Goal: Book appointment/travel/reservation

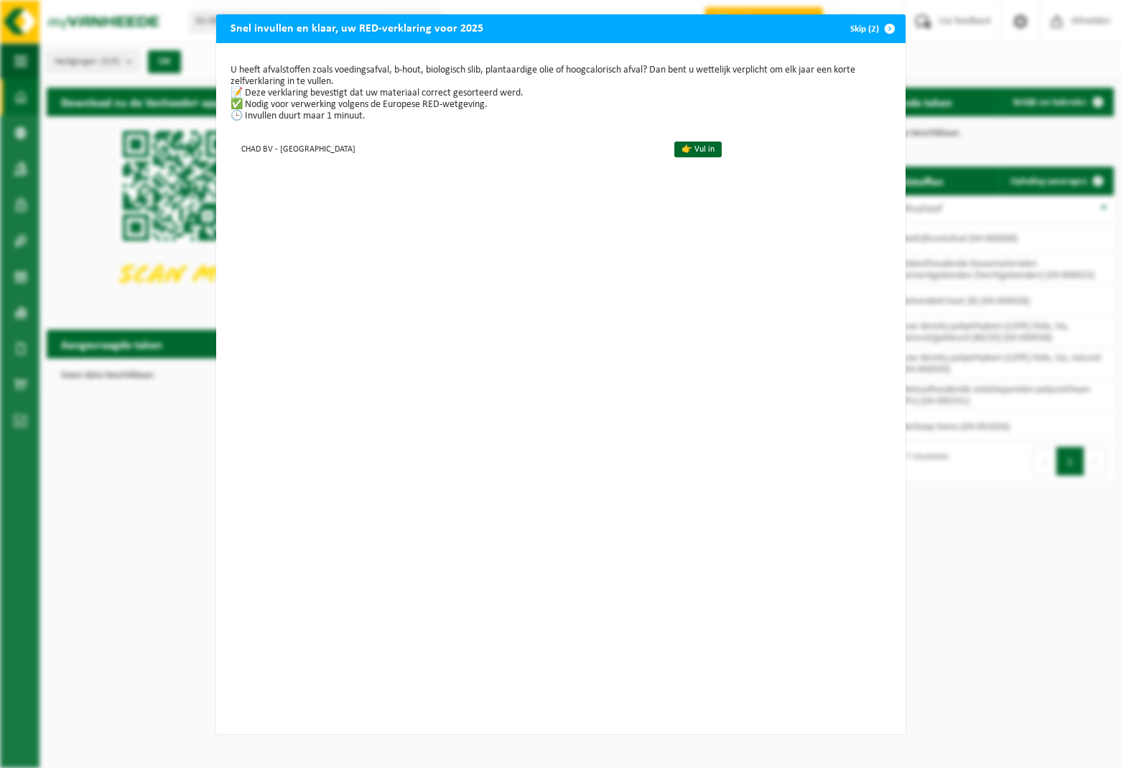
click at [887, 27] on span "button" at bounding box center [889, 28] width 29 height 29
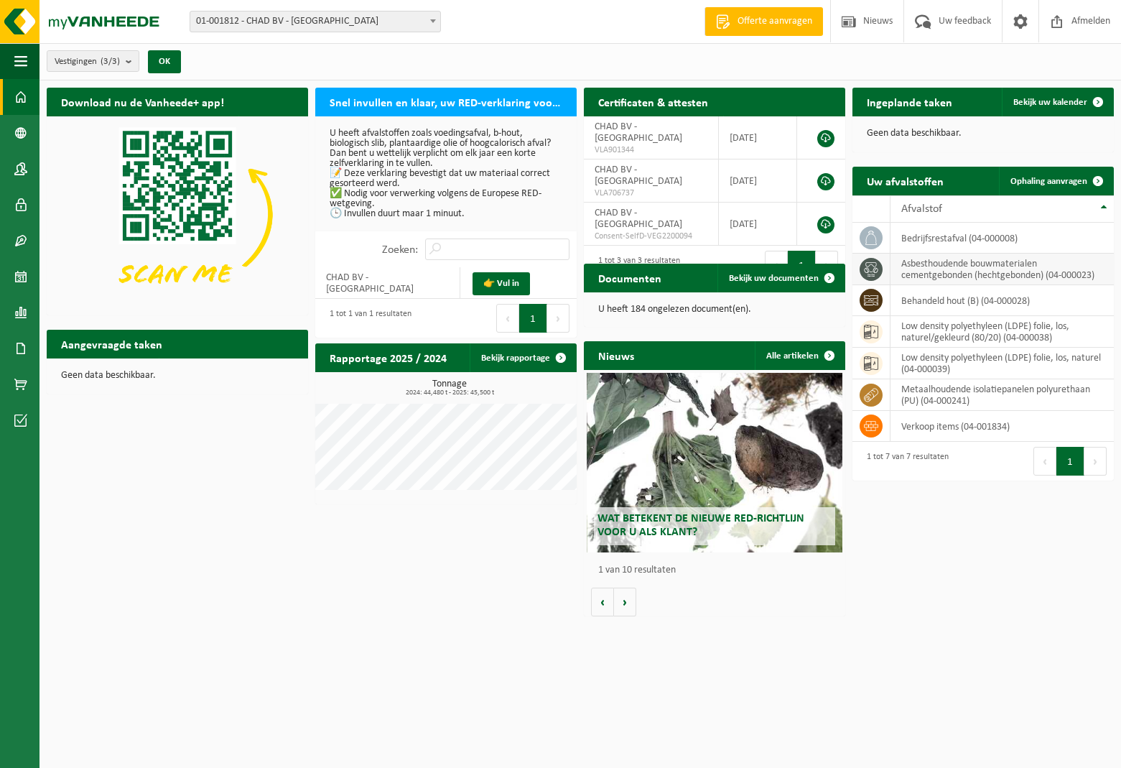
click at [1017, 276] on td "asbesthoudende bouwmaterialen cementgebonden (hechtgebonden) (04-000023)" at bounding box center [1001, 270] width 223 height 32
click at [1029, 183] on span "Ophaling aanvragen" at bounding box center [1048, 181] width 77 height 9
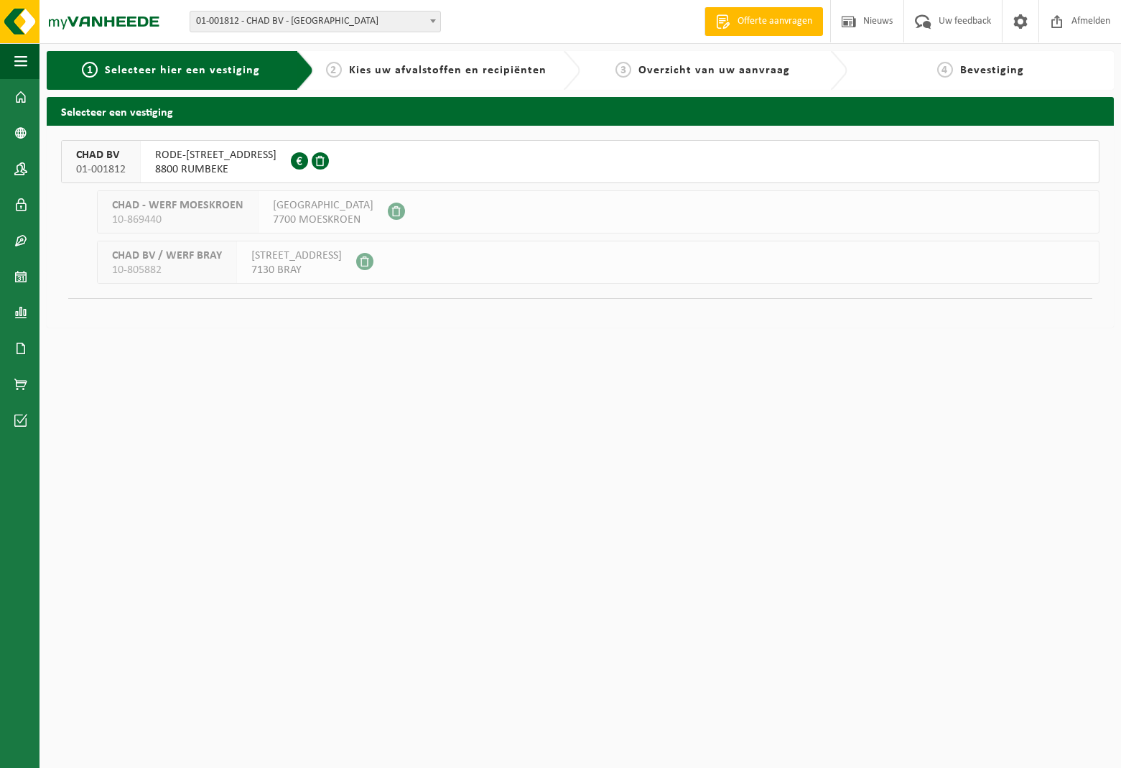
click at [253, 163] on span "8800 RUMBEKE" at bounding box center [215, 169] width 121 height 14
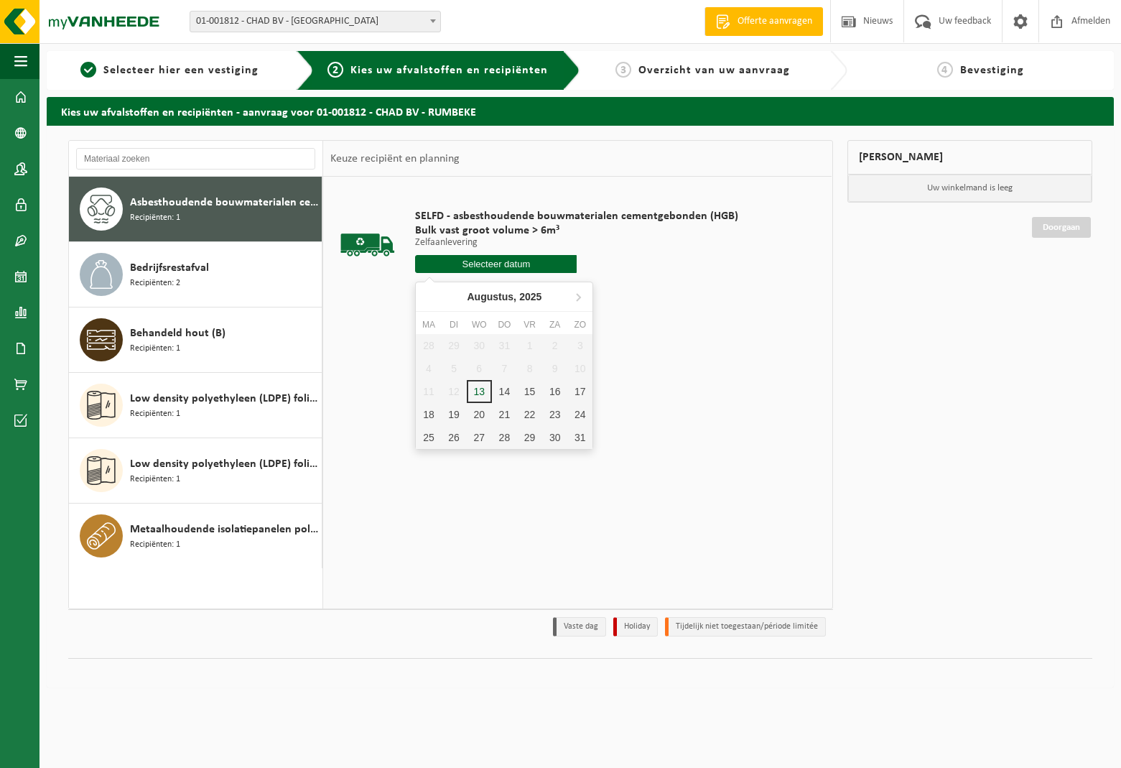
click at [474, 264] on input "text" at bounding box center [496, 264] width 162 height 18
click at [503, 393] on div "14" at bounding box center [504, 391] width 25 height 23
type input "Van 2025-08-14"
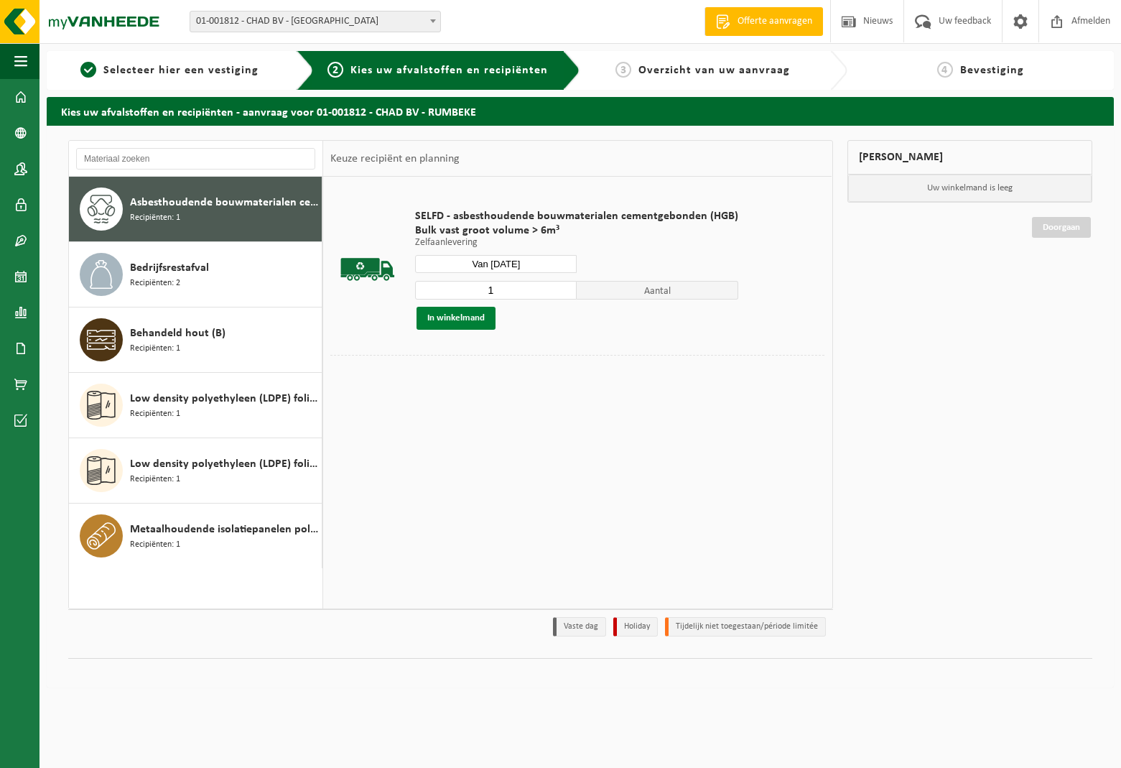
click at [462, 318] on button "In winkelmand" at bounding box center [456, 318] width 79 height 23
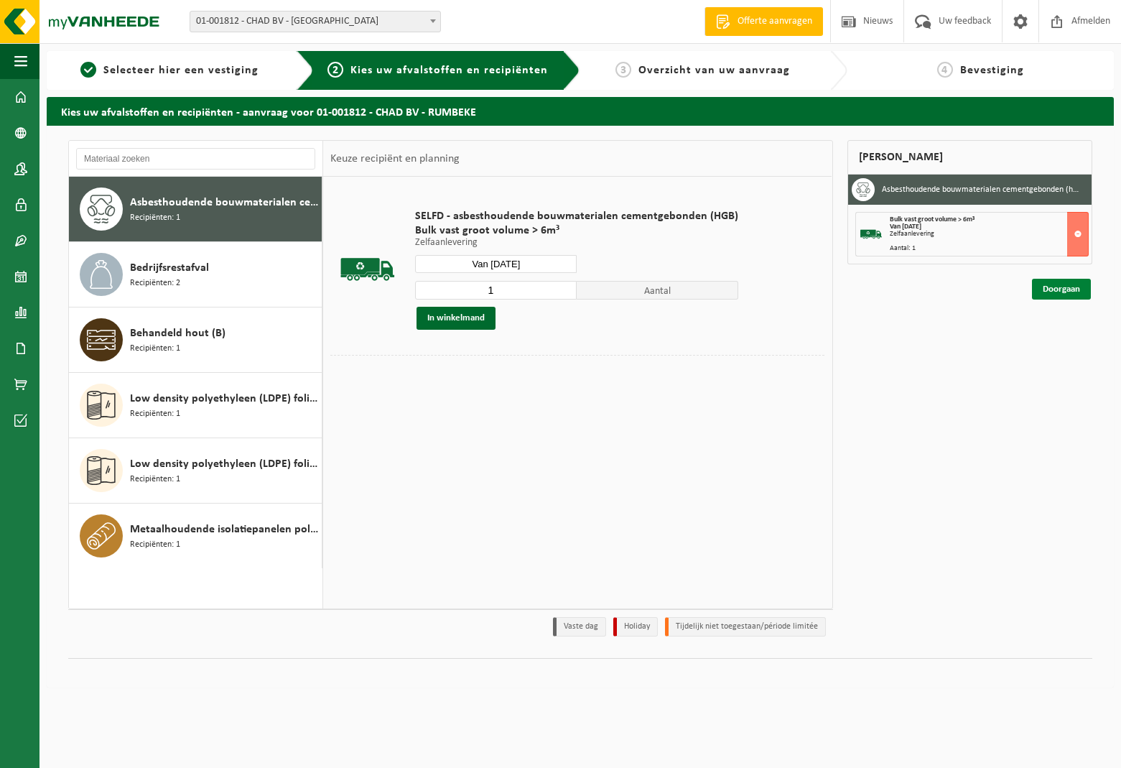
click at [1038, 287] on link "Doorgaan" at bounding box center [1061, 289] width 59 height 21
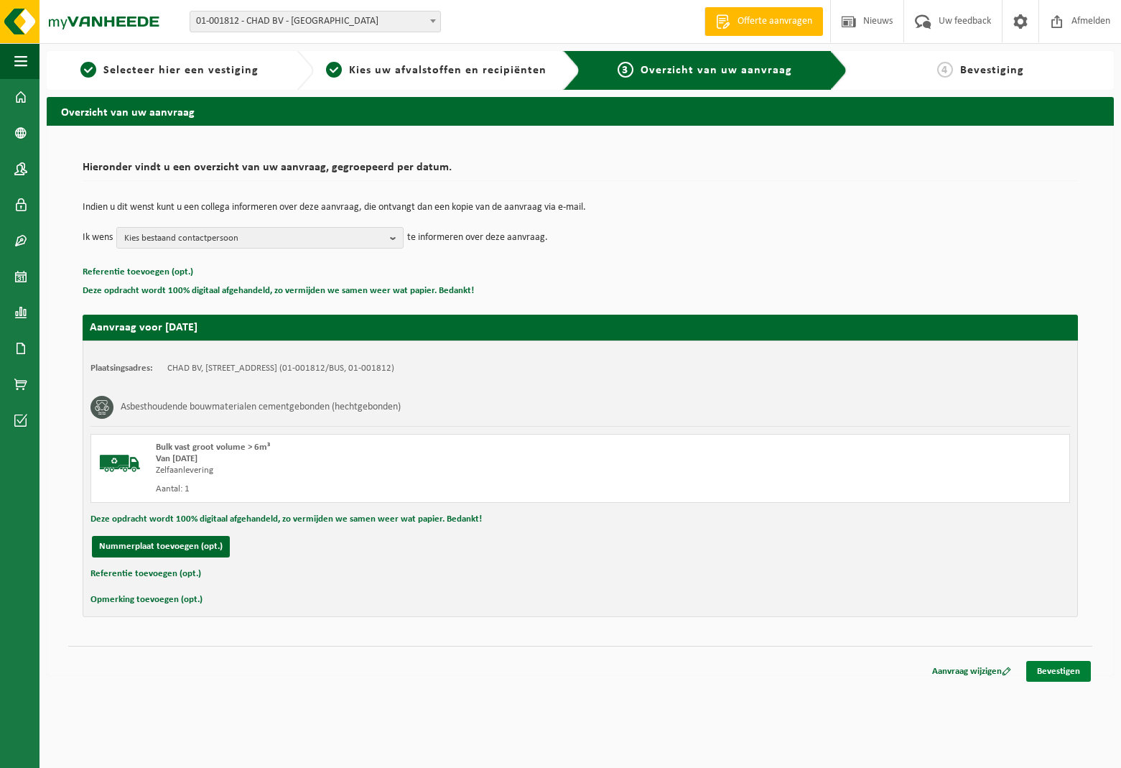
click at [1074, 669] on link "Bevestigen" at bounding box center [1058, 671] width 65 height 21
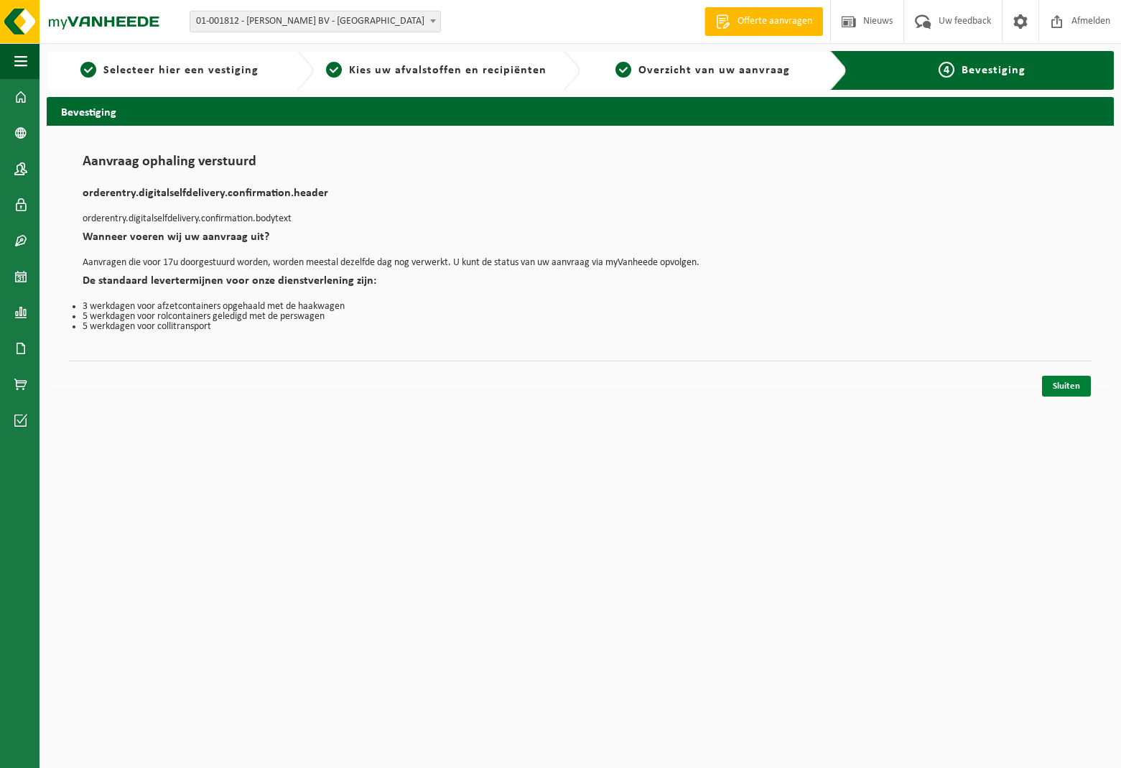
click at [1065, 389] on link "Sluiten" at bounding box center [1066, 386] width 49 height 21
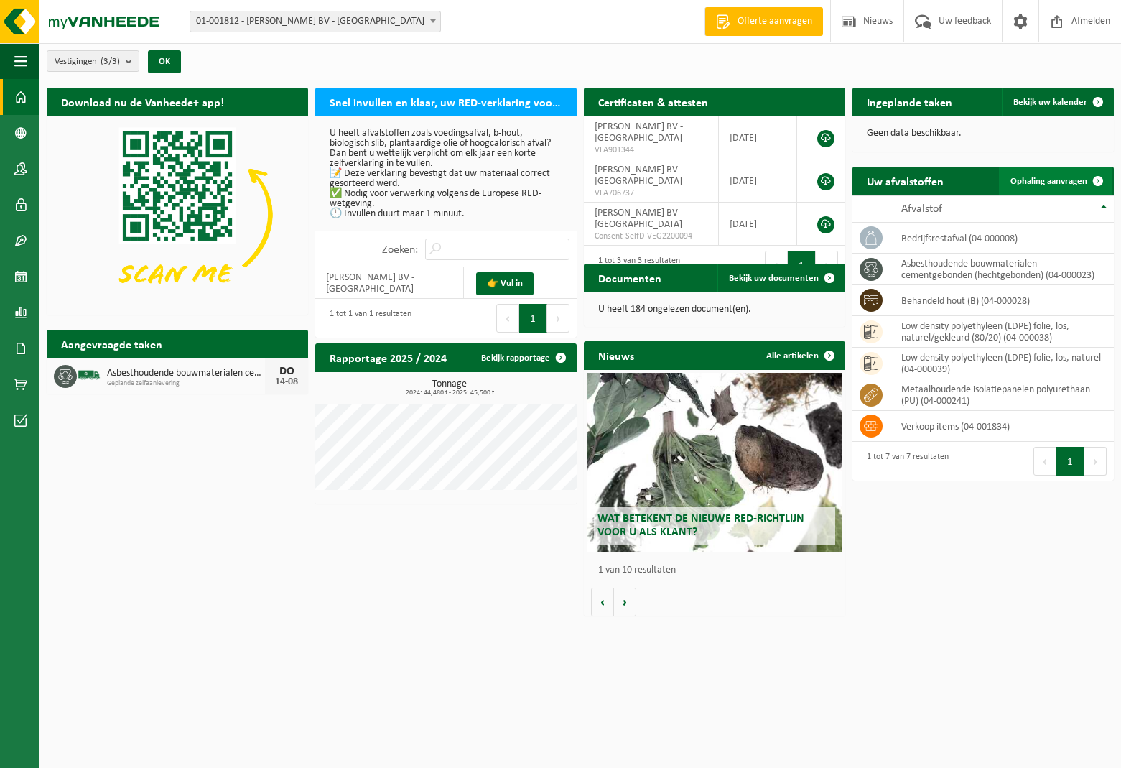
click at [1056, 182] on span "Ophaling aanvragen" at bounding box center [1048, 181] width 77 height 9
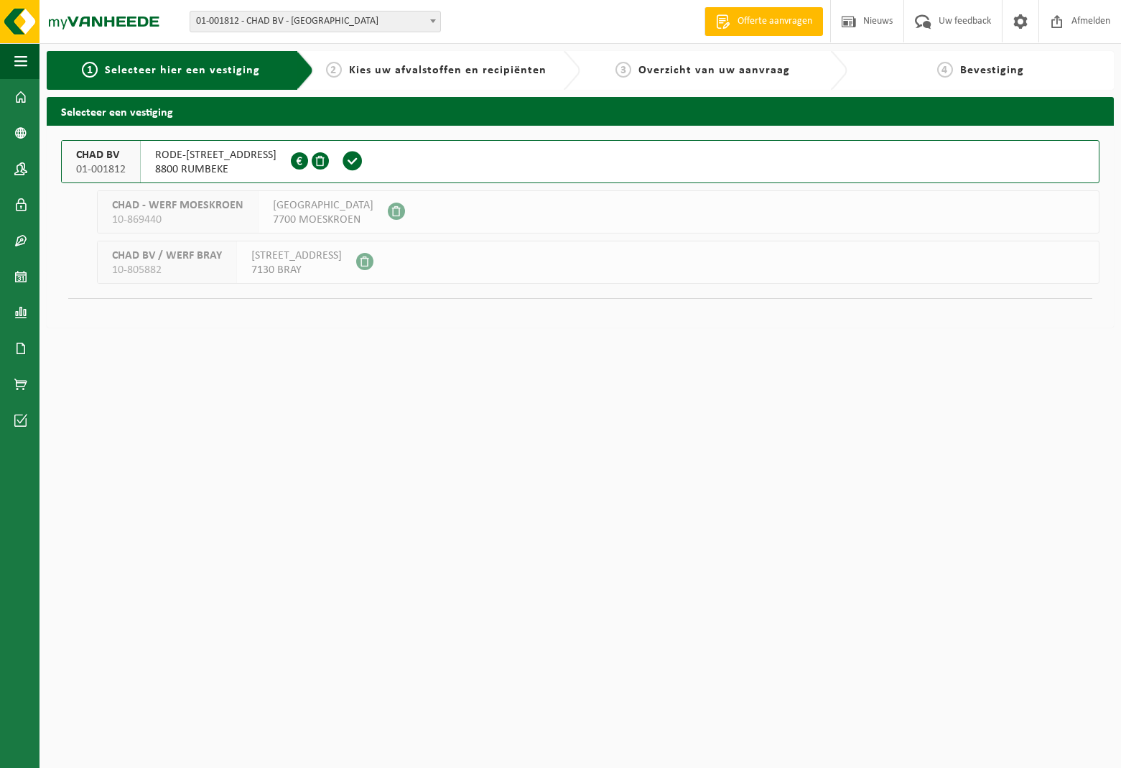
click at [210, 162] on span "8800 RUMBEKE" at bounding box center [215, 169] width 121 height 14
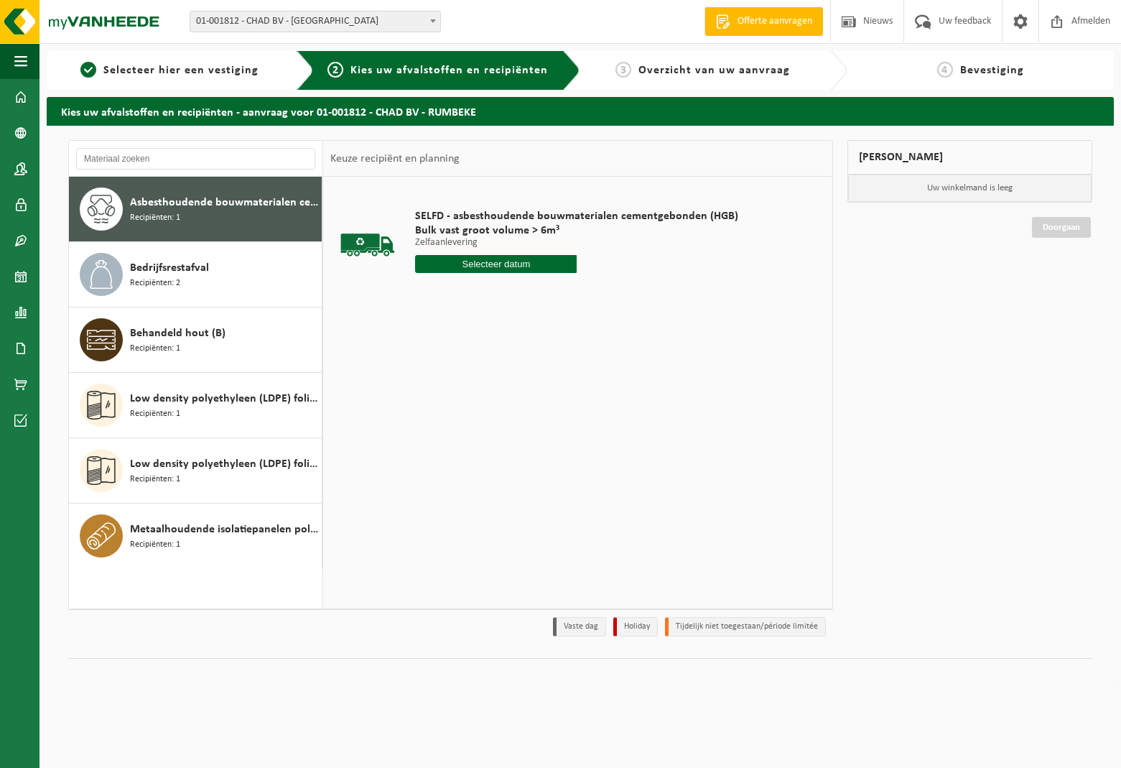
click at [439, 264] on input "text" at bounding box center [496, 264] width 162 height 18
click at [527, 391] on div "15" at bounding box center [529, 391] width 25 height 23
type input "Van [DATE]"
